Goal: Find specific page/section: Find specific page/section

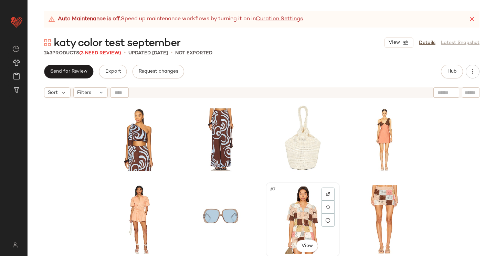
click at [293, 221] on div "#7 View" at bounding box center [302, 220] width 69 height 70
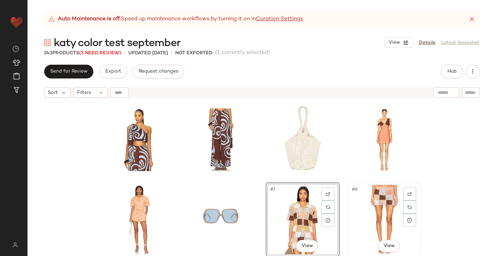
click at [376, 210] on div "#8 View" at bounding box center [384, 220] width 69 height 70
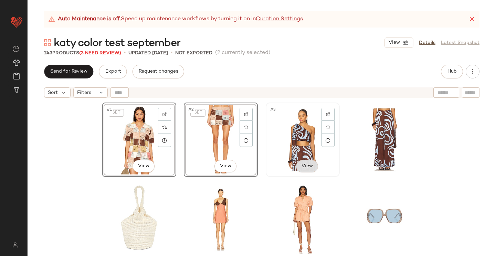
drag, startPoint x: 339, startPoint y: 205, endPoint x: 315, endPoint y: 165, distance: 46.3
click at [274, 151] on div "SET #1 View SET #2 View #3 View SET SET SET SET" at bounding box center [261, 188] width 319 height 171
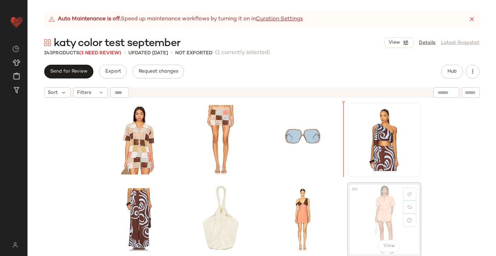
drag, startPoint x: 374, startPoint y: 209, endPoint x: 352, endPoint y: 157, distance: 56.5
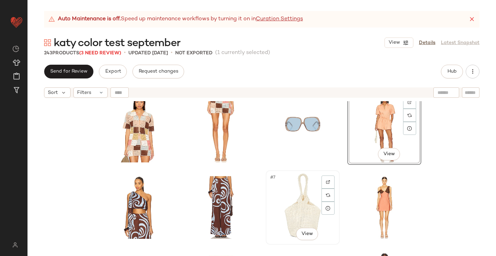
scroll to position [12, 0]
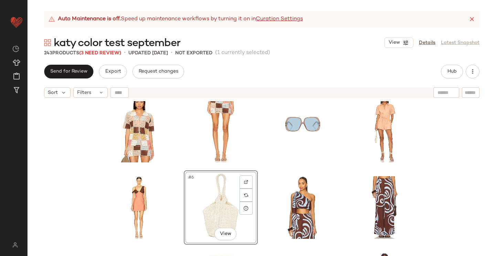
click at [96, 208] on div "#6 View SET SET SET SET" at bounding box center [262, 187] width 468 height 172
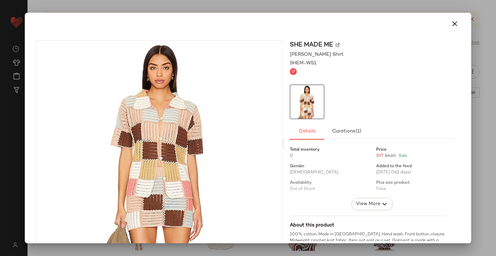
click at [336, 44] on img at bounding box center [338, 45] width 4 height 4
click at [452, 27] on icon "button" at bounding box center [455, 24] width 8 height 8
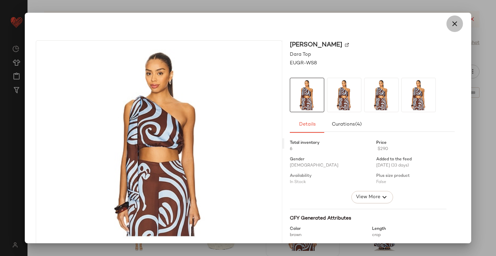
click at [453, 24] on icon "button" at bounding box center [455, 24] width 8 height 8
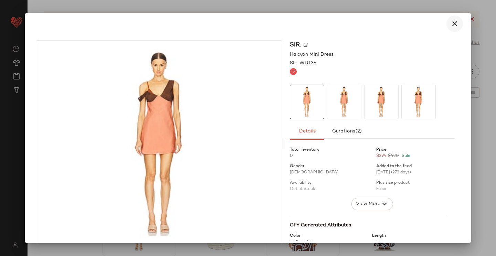
click at [452, 23] on icon "button" at bounding box center [455, 24] width 8 height 8
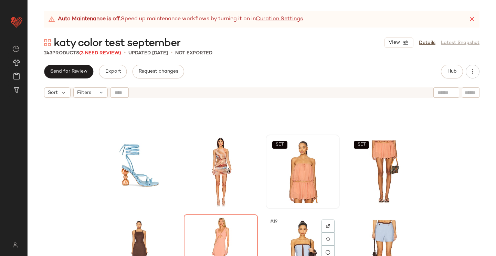
scroll to position [211, 0]
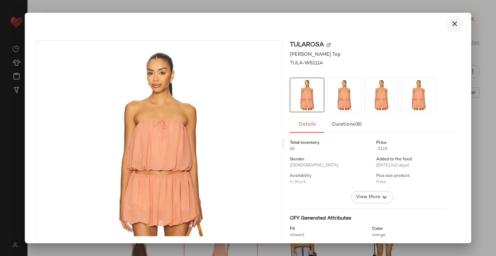
click at [451, 20] on icon "button" at bounding box center [455, 24] width 8 height 8
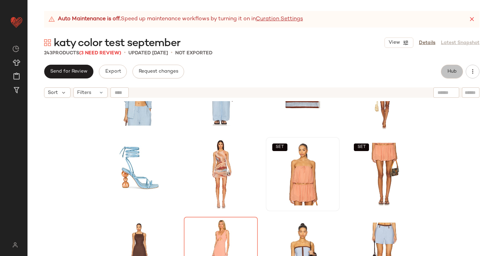
click at [446, 77] on button "Hub" at bounding box center [452, 72] width 22 height 14
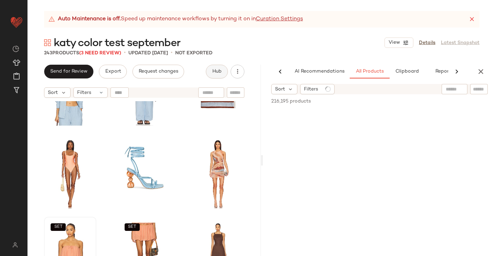
scroll to position [0, 16]
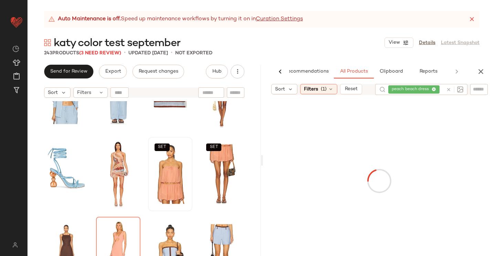
click at [432, 90] on icon at bounding box center [434, 89] width 4 height 4
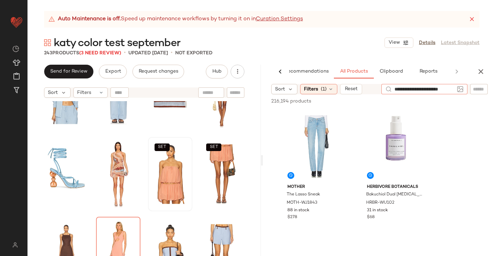
scroll to position [0, 7]
type input "**********"
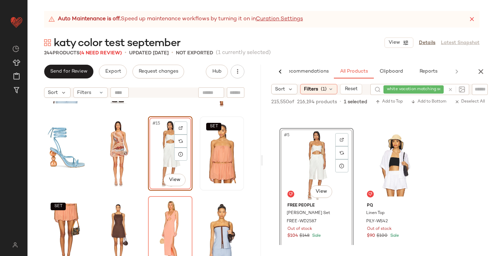
scroll to position [232, 0]
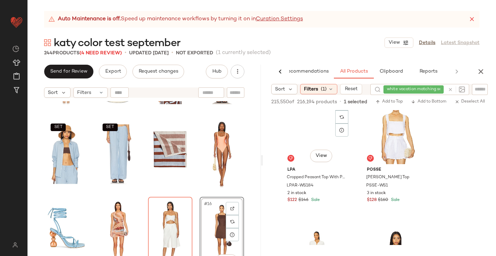
scroll to position [4135, 0]
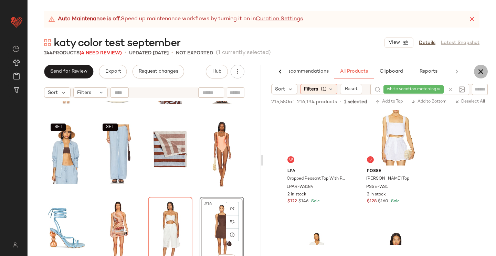
click at [481, 69] on icon "button" at bounding box center [481, 71] width 8 height 8
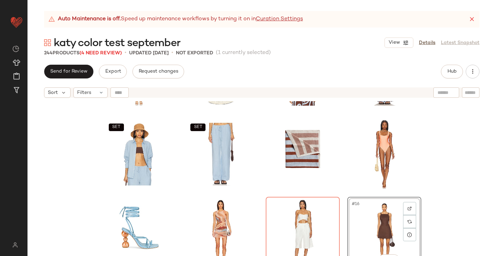
click at [470, 124] on div "SET SET #16 View SET SET SET" at bounding box center [262, 187] width 468 height 172
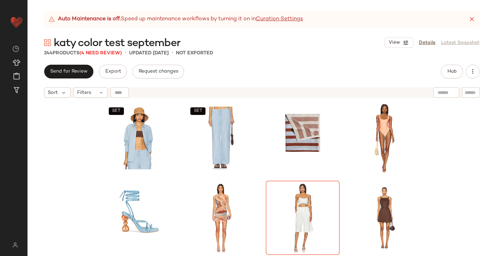
scroll to position [167, 0]
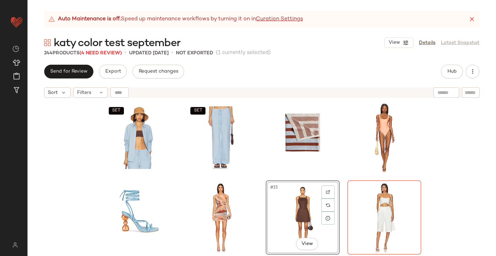
click at [432, 198] on div "SET SET #15 View SET SET SET SET SET SET" at bounding box center [262, 187] width 468 height 172
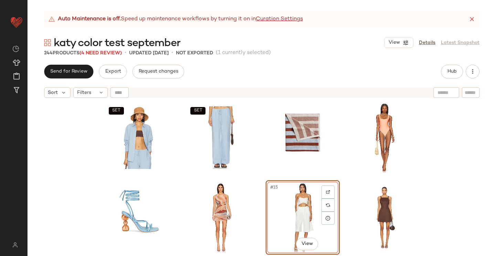
click at [443, 200] on div "SET SET #15 View SET SET SET SET SET SET" at bounding box center [262, 187] width 468 height 172
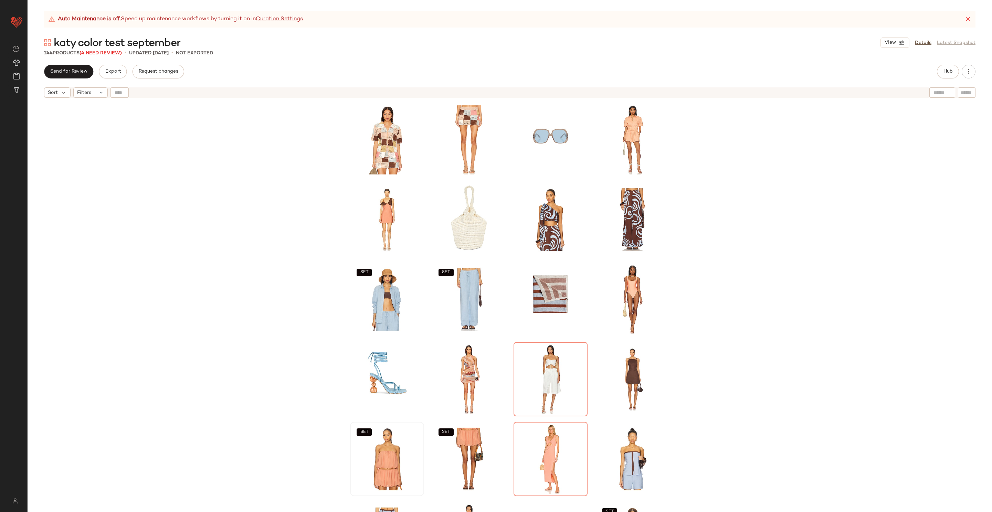
click at [496, 187] on div "SET SET SET SET SET SET SET SET" at bounding box center [510, 315] width 965 height 428
click at [496, 256] on div "SET SET #15 View SET SET SET SET SET SET" at bounding box center [510, 315] width 965 height 428
click at [496, 256] on div "#16 View" at bounding box center [632, 380] width 69 height 70
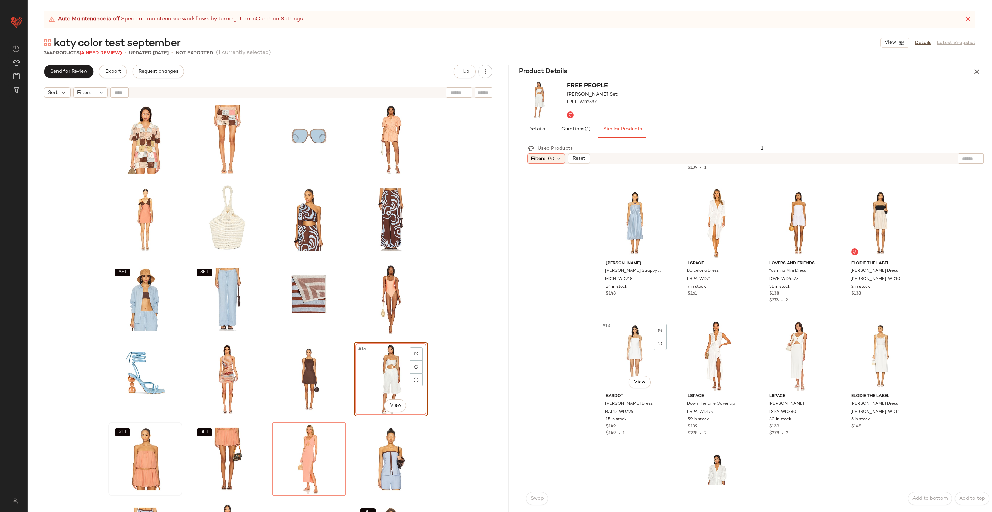
scroll to position [250, 0]
click at [496, 256] on div "#15 View" at bounding box center [798, 355] width 69 height 70
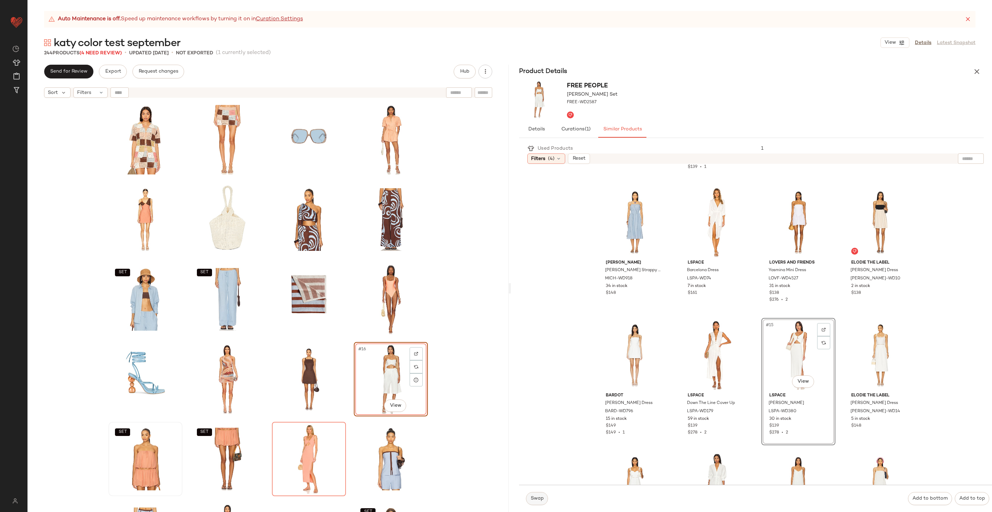
click at [496, 256] on span "Swap" at bounding box center [536, 499] width 13 height 6
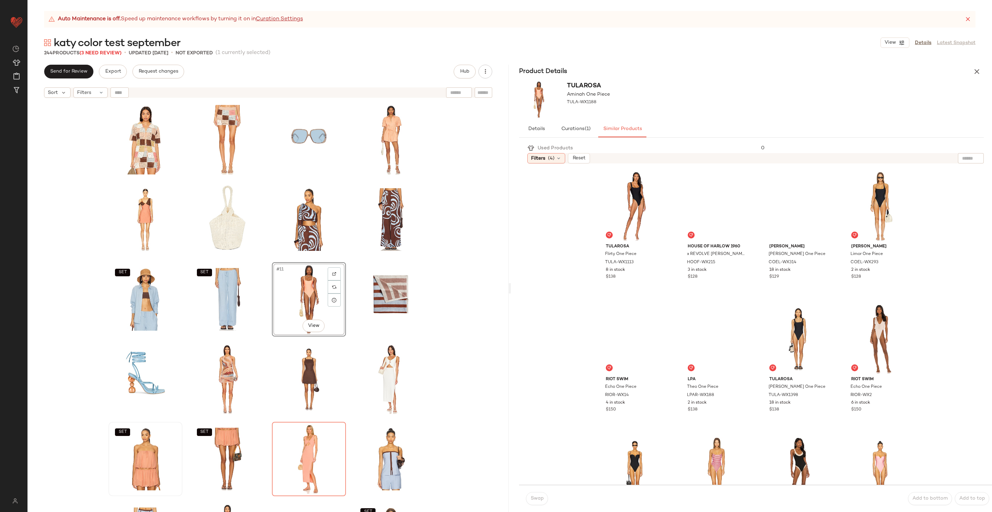
click at [472, 256] on div "SET SET #11 View SET SET SET SET SET SET" at bounding box center [268, 315] width 481 height 428
